Goal: Task Accomplishment & Management: Manage account settings

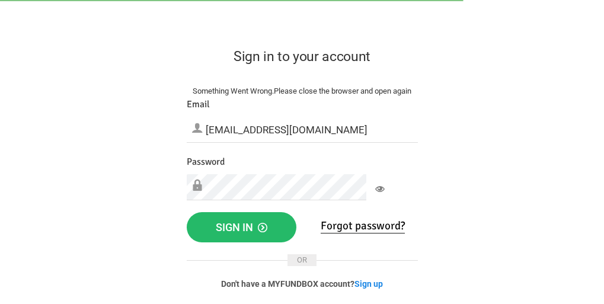
scroll to position [31, 0]
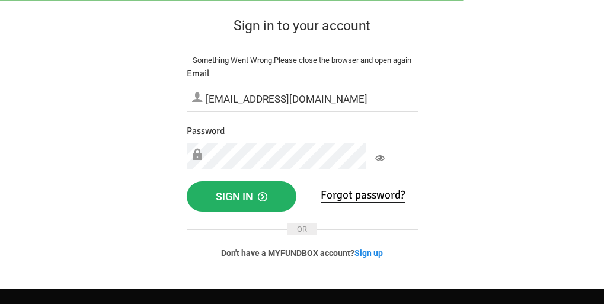
click at [267, 203] on span "Sign in" at bounding box center [242, 196] width 52 height 12
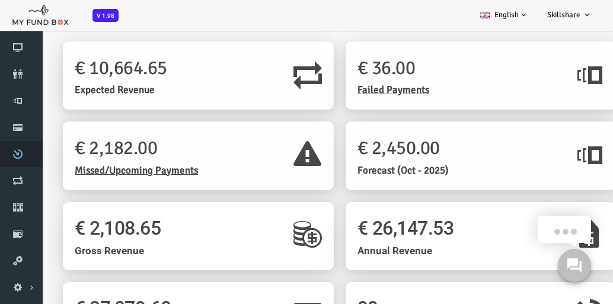
click at [0, 0] on span "Plans" at bounding box center [0, 0] width 0 height 0
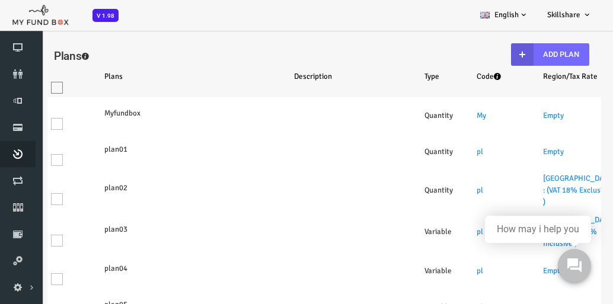
select select "100"
